Goal: Find specific page/section: Find specific page/section

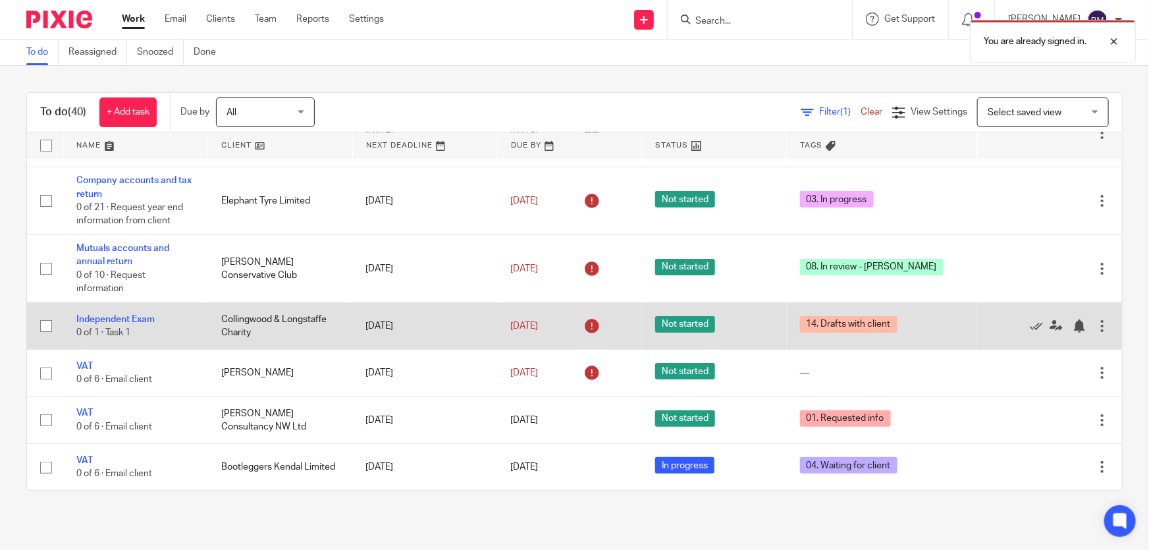
scroll to position [119, 0]
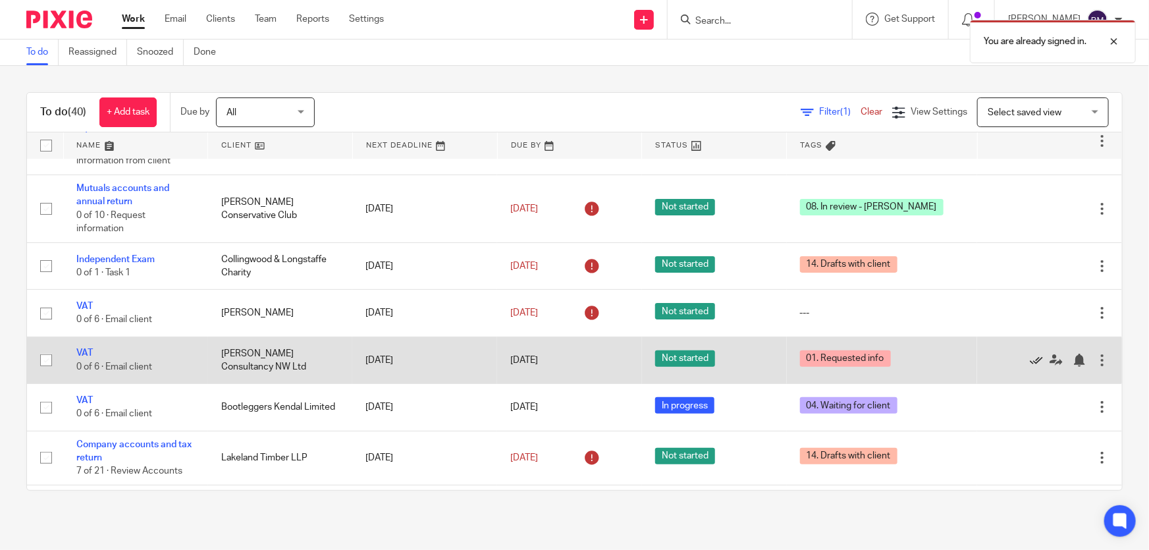
click at [1030, 360] on icon at bounding box center [1036, 360] width 13 height 13
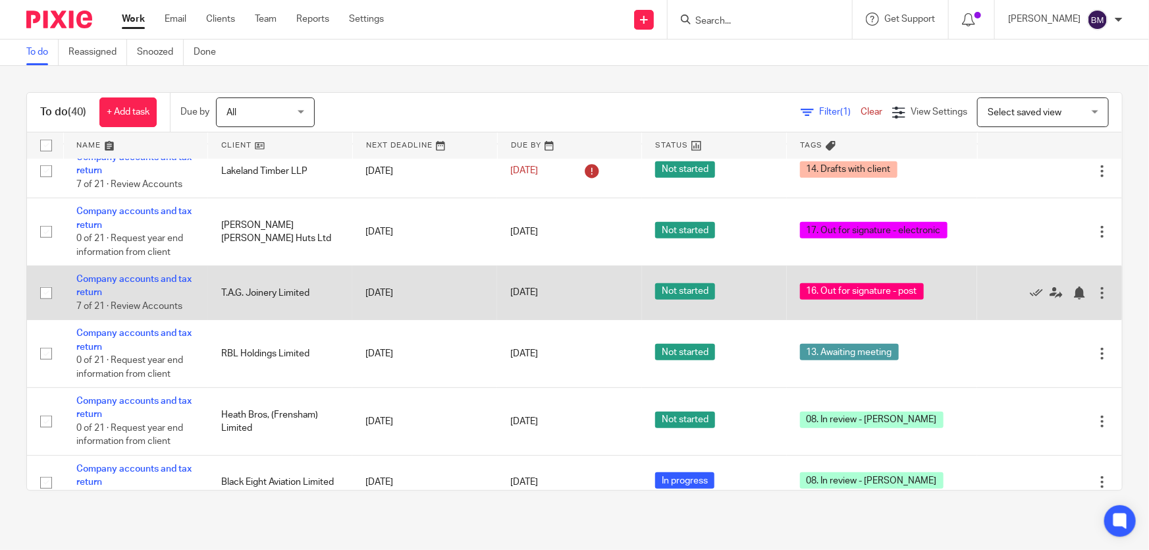
scroll to position [419, 0]
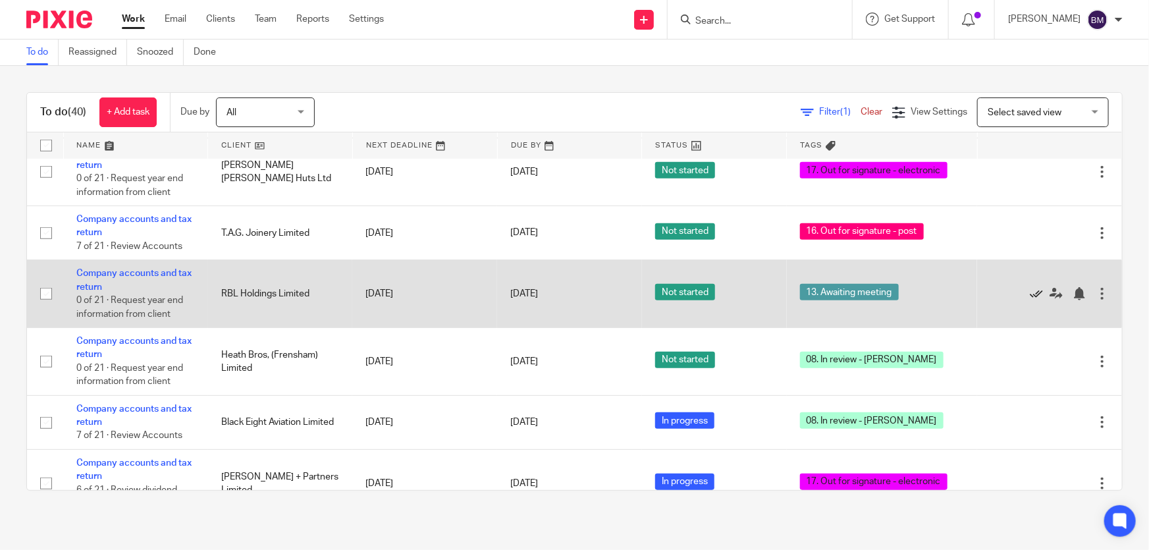
click at [1030, 289] on icon at bounding box center [1036, 293] width 13 height 13
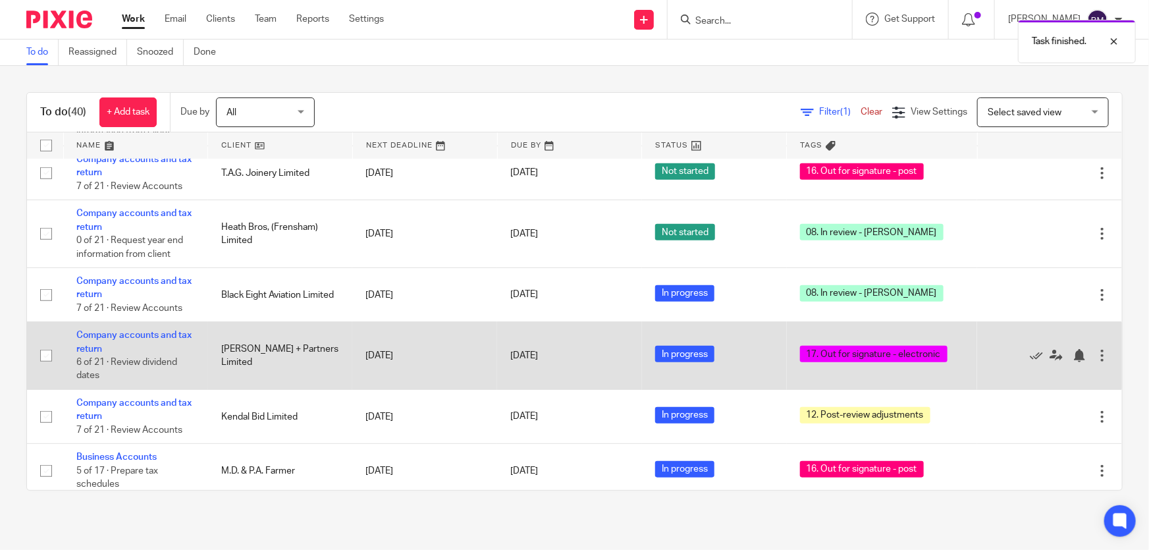
scroll to position [539, 0]
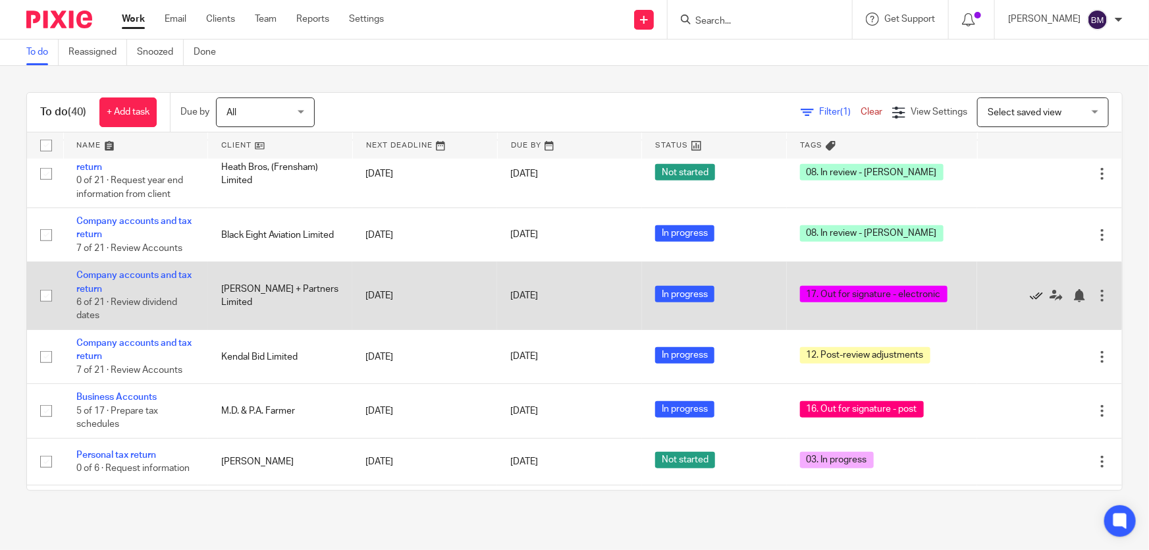
click at [1030, 293] on icon at bounding box center [1036, 295] width 13 height 13
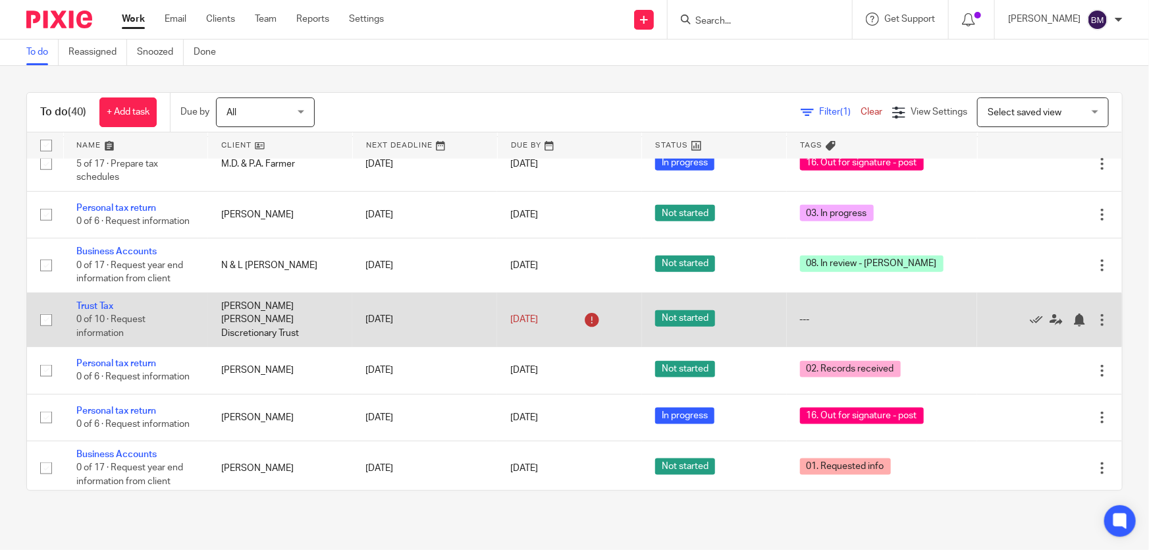
scroll to position [778, 0]
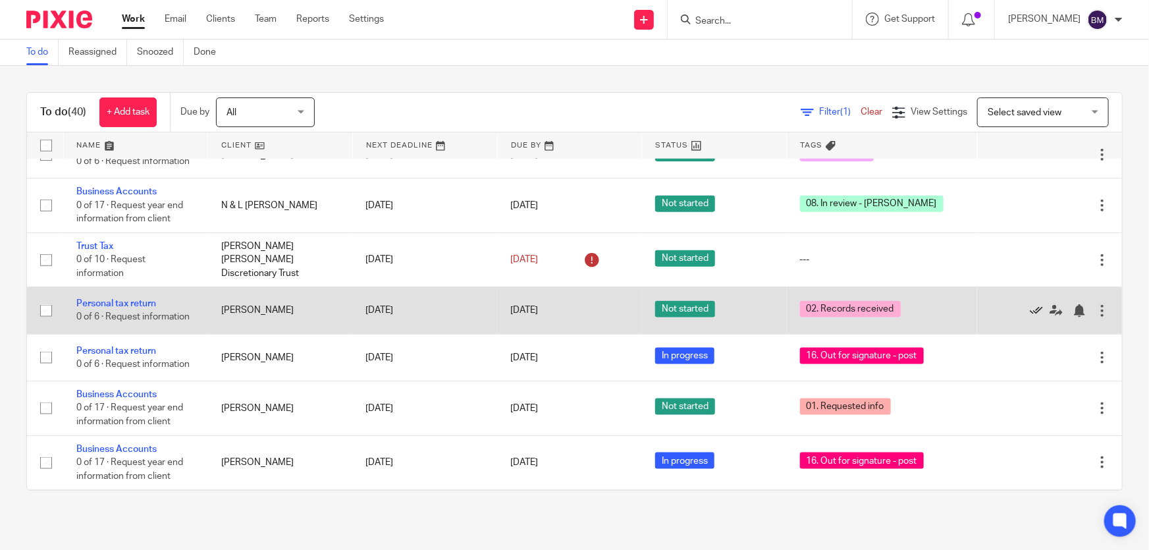
click at [1030, 307] on icon at bounding box center [1036, 310] width 13 height 13
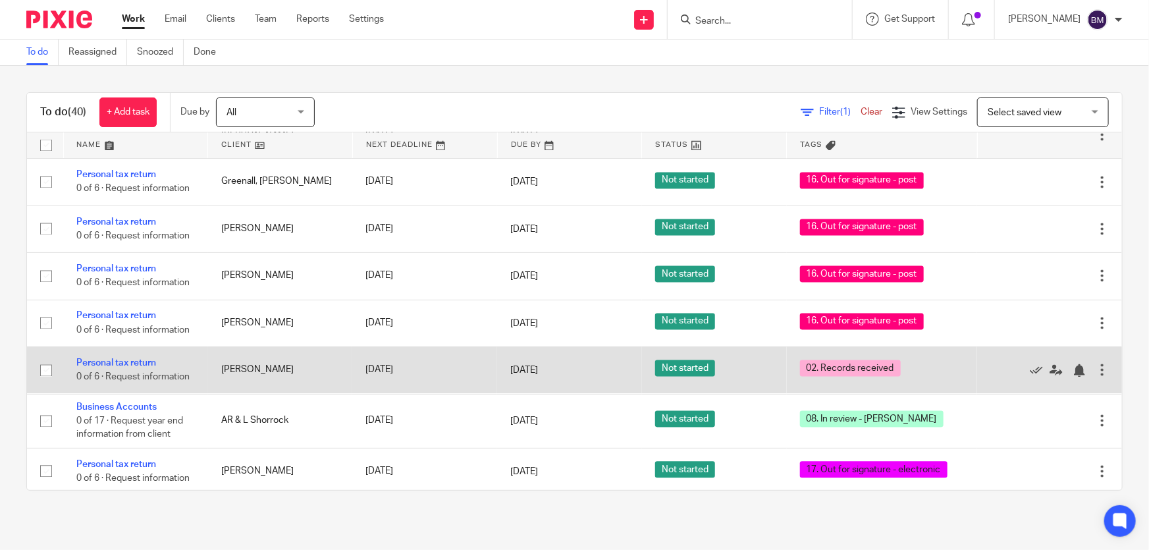
scroll to position [1317, 0]
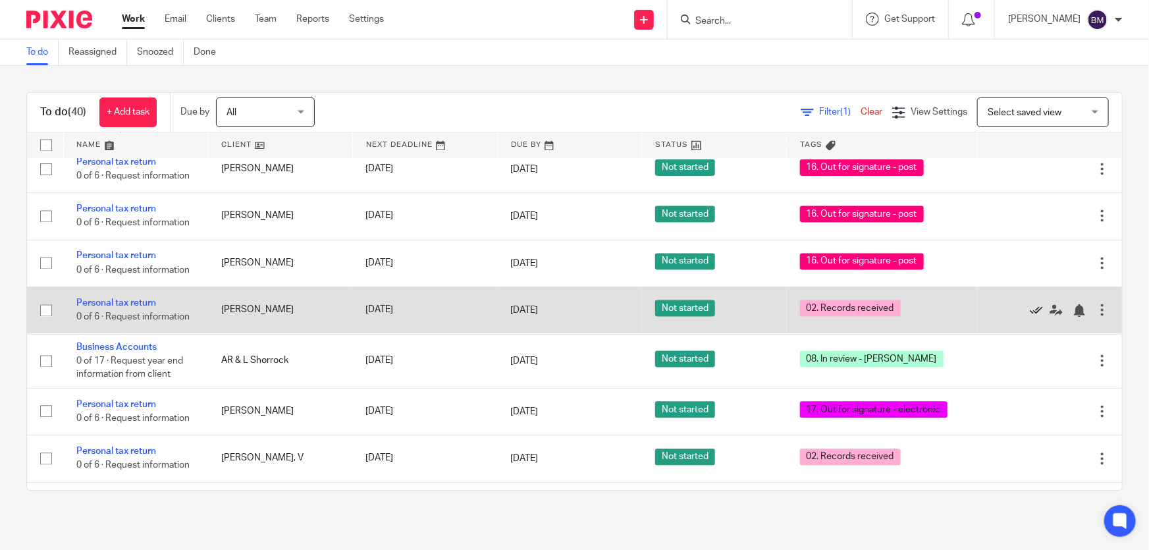
click at [1030, 307] on icon at bounding box center [1036, 310] width 13 height 13
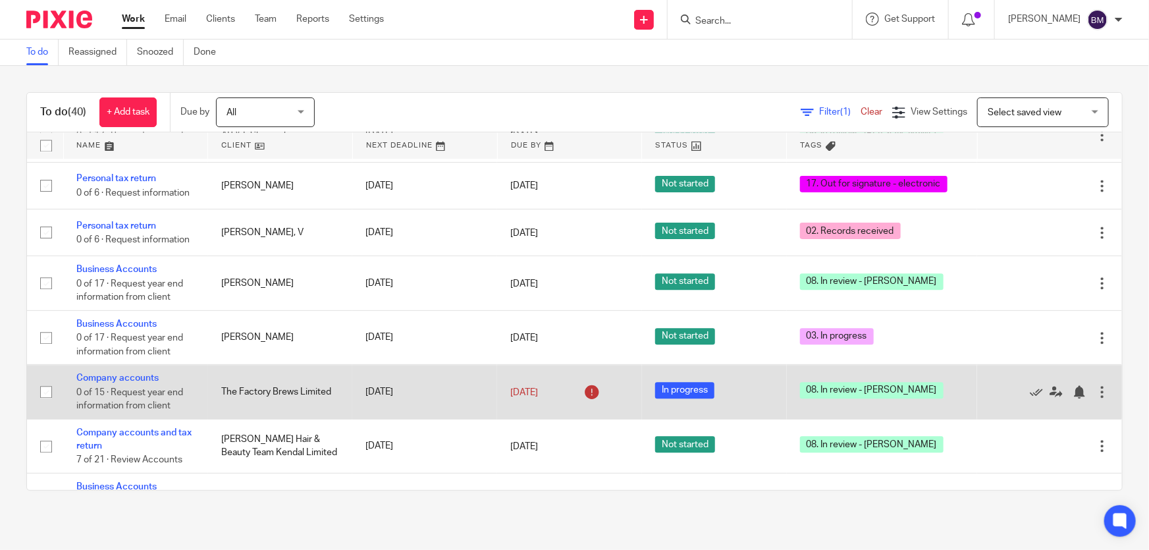
scroll to position [1528, 0]
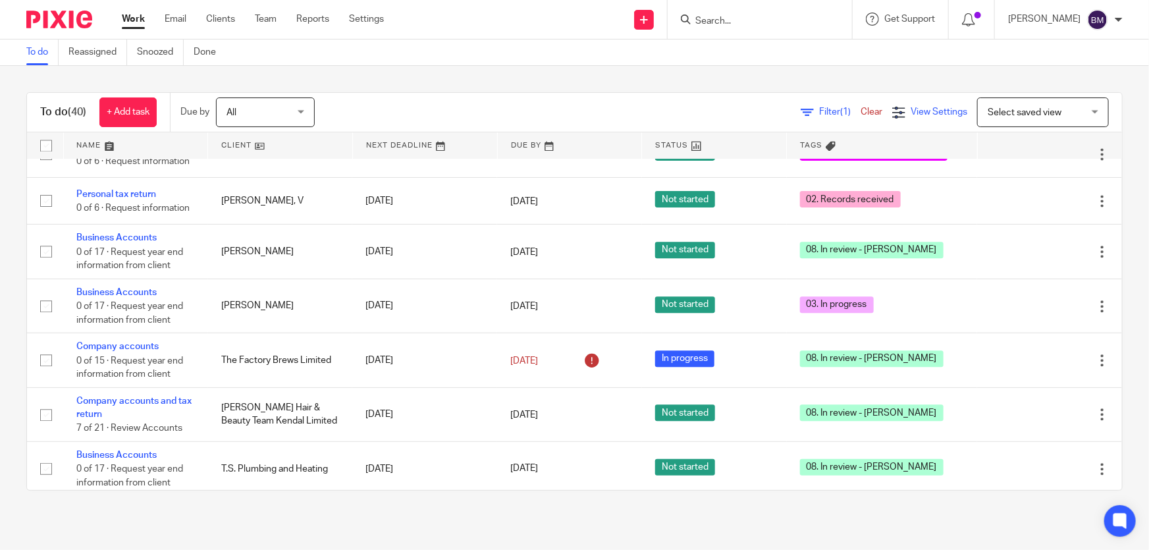
click at [911, 112] on span "View Settings" at bounding box center [939, 111] width 57 height 9
click at [1005, 112] on span "Select saved view" at bounding box center [1025, 112] width 74 height 9
click at [1010, 113] on div "Select saved view" at bounding box center [1025, 111] width 74 height 9
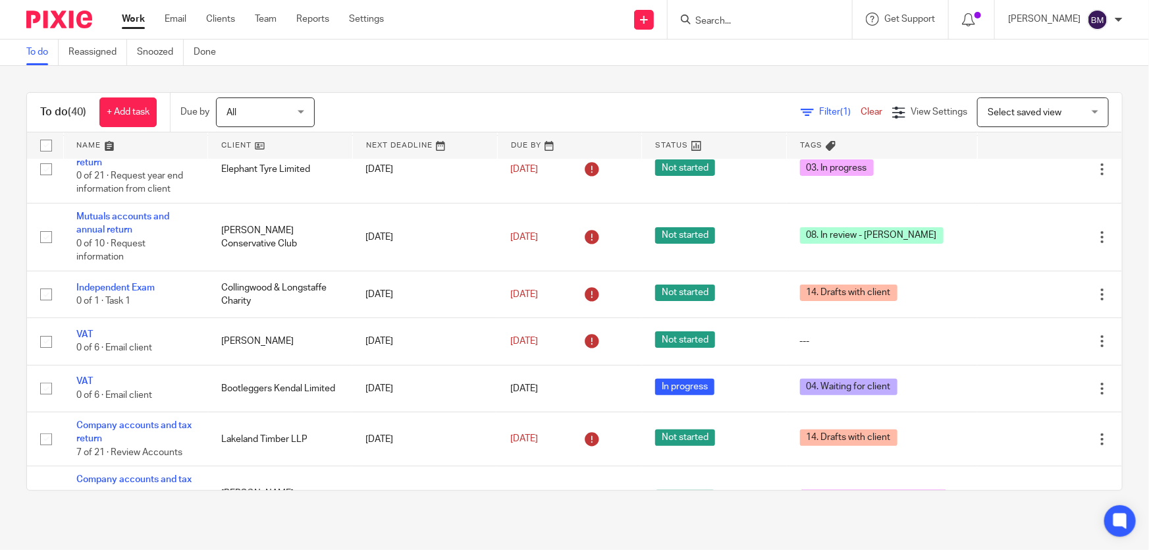
scroll to position [0, 0]
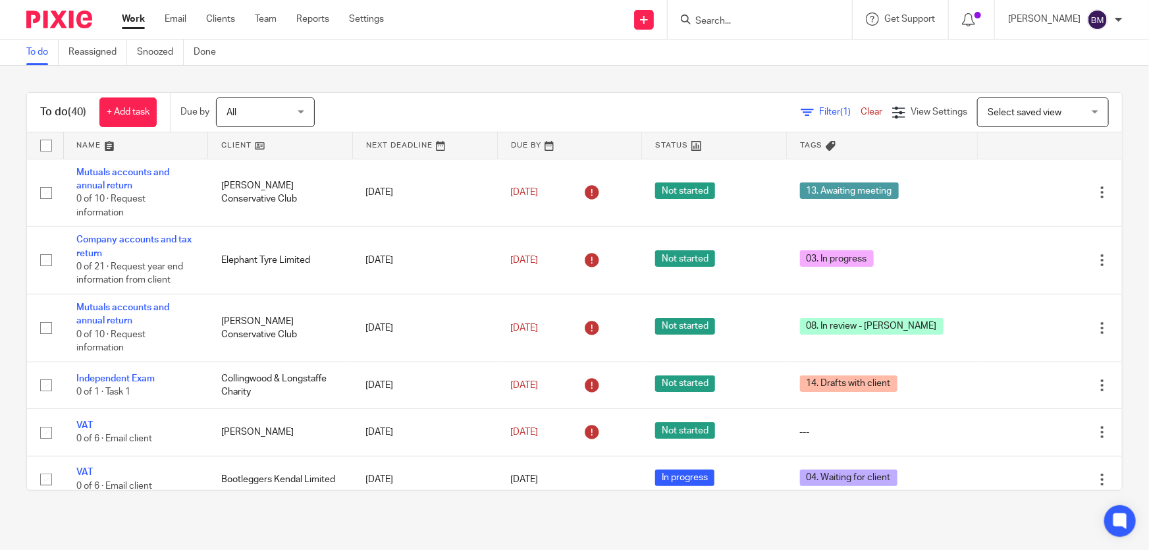
click at [806, 105] on div "Filter (1) Clear" at bounding box center [847, 112] width 92 height 14
click at [819, 110] on span "Filter (1)" at bounding box center [839, 111] width 41 height 9
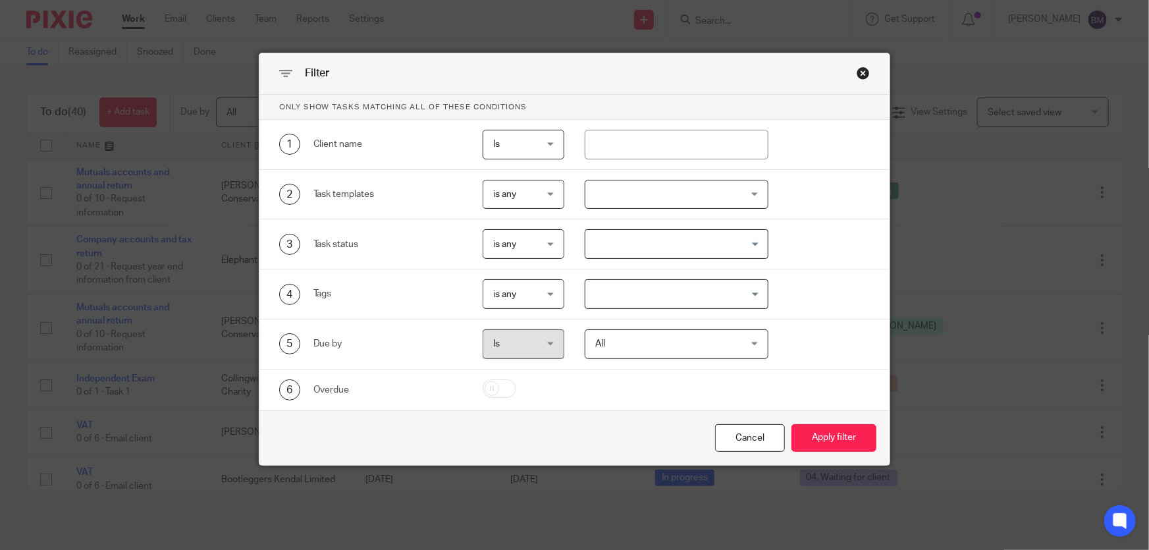
click at [648, 295] on input "Search for option" at bounding box center [673, 293] width 173 height 23
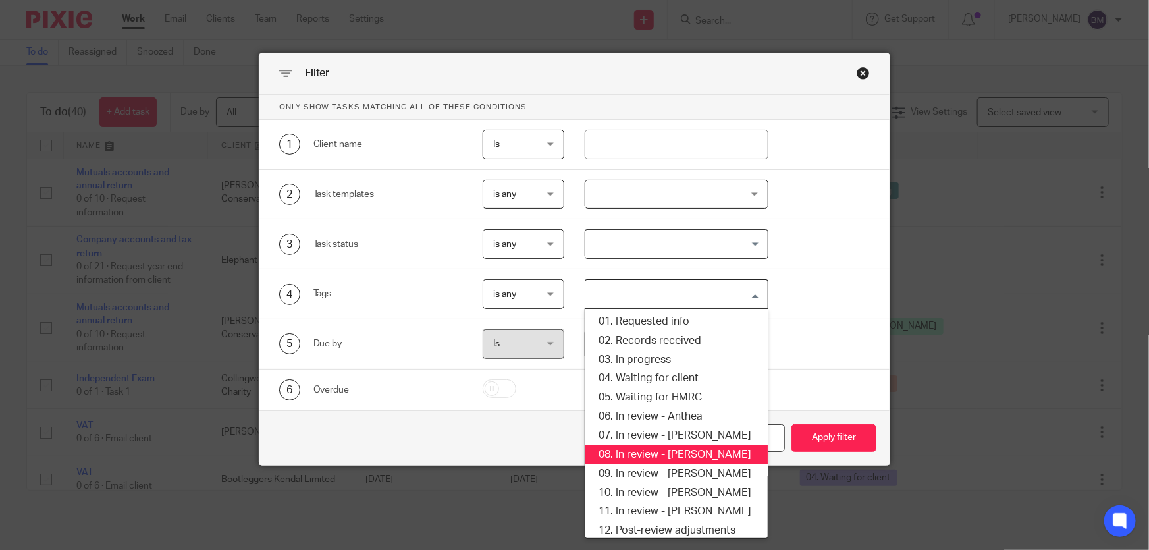
click at [677, 452] on li "08. In review - [PERSON_NAME]" at bounding box center [676, 454] width 182 height 19
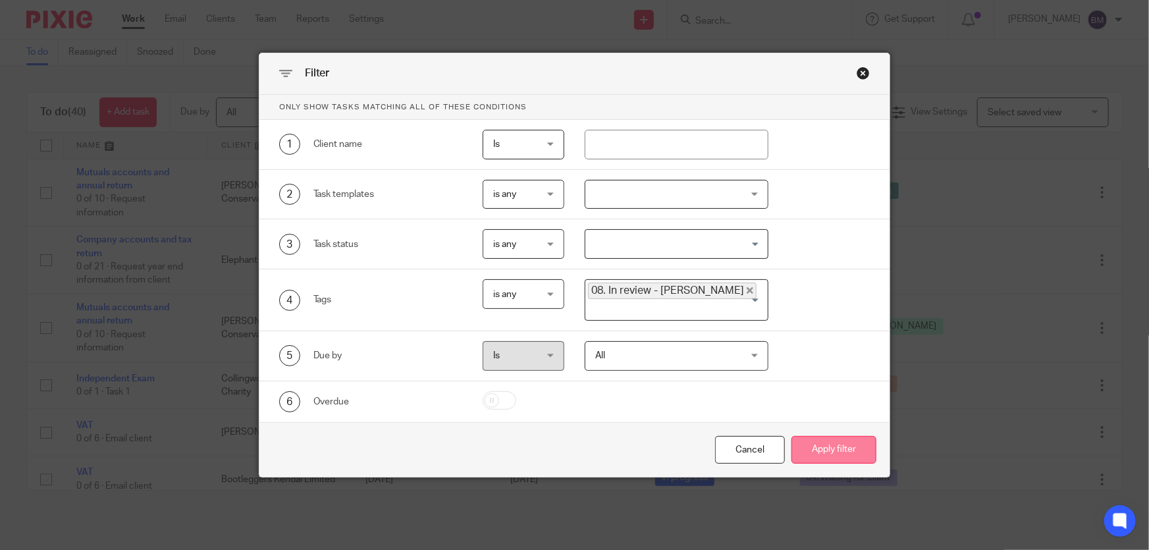
click at [827, 436] on button "Apply filter" at bounding box center [833, 450] width 85 height 28
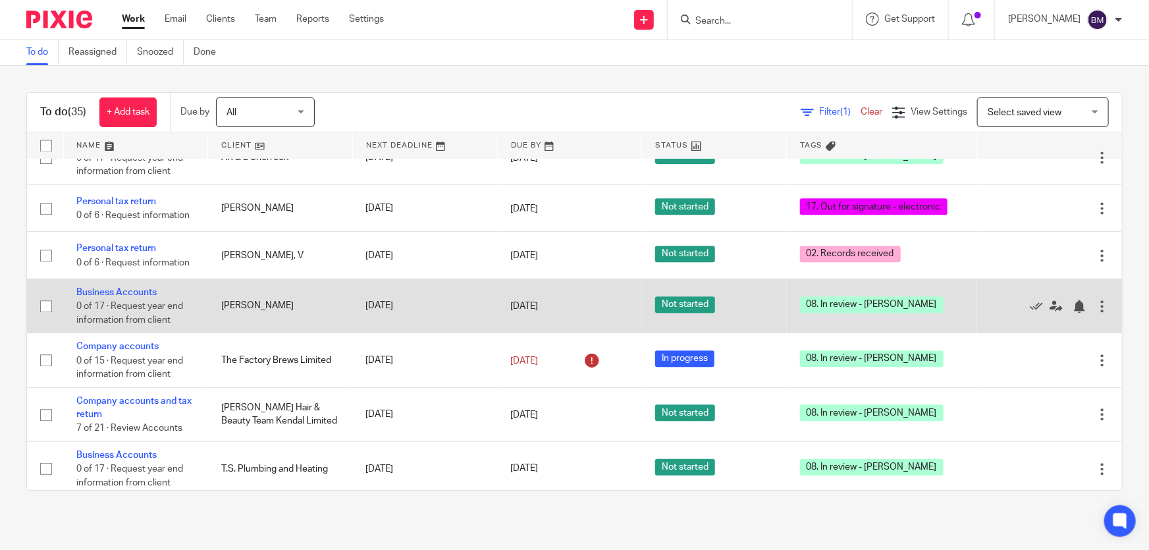
scroll to position [1468, 0]
